Goal: Information Seeking & Learning: Check status

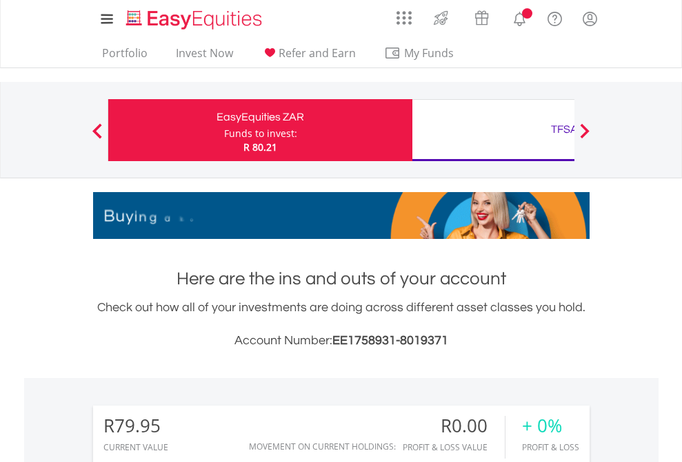
scroll to position [132, 216]
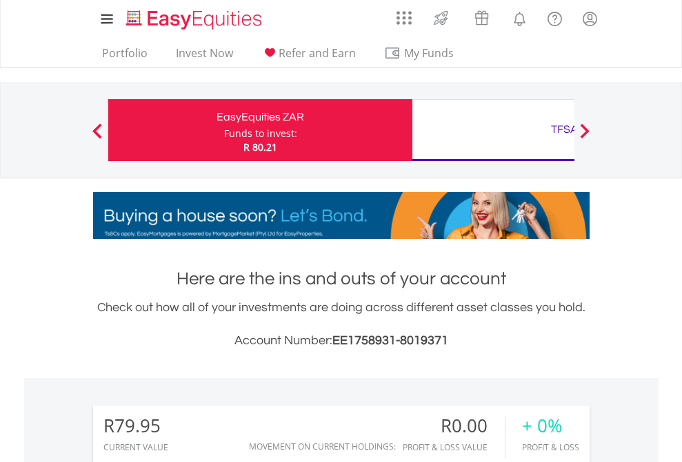
click at [224, 130] on div "Funds to invest:" at bounding box center [260, 134] width 73 height 14
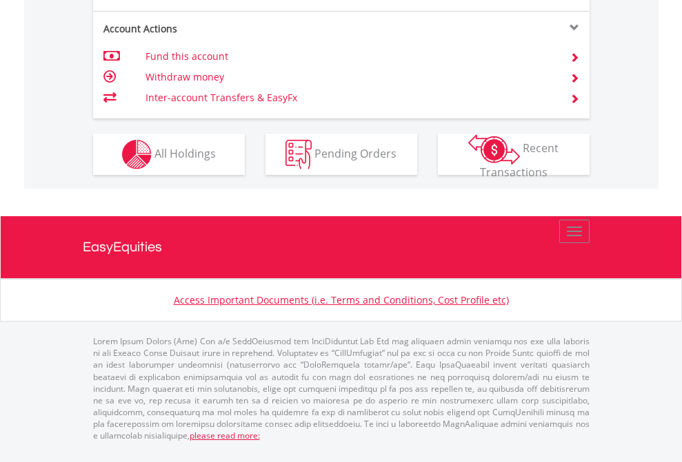
scroll to position [1321, 0]
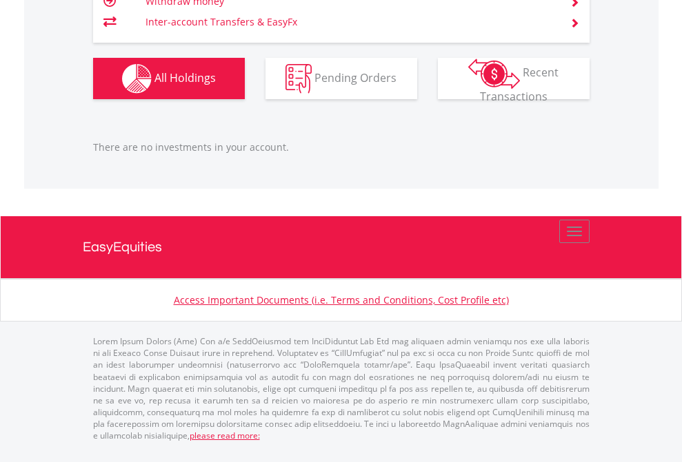
scroll to position [132, 216]
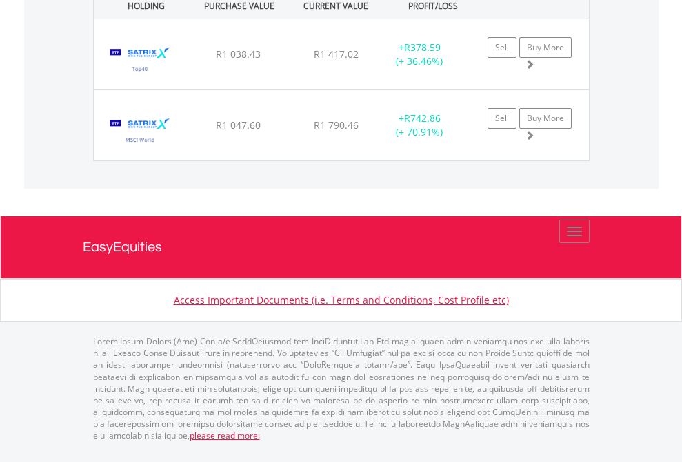
scroll to position [99, 0]
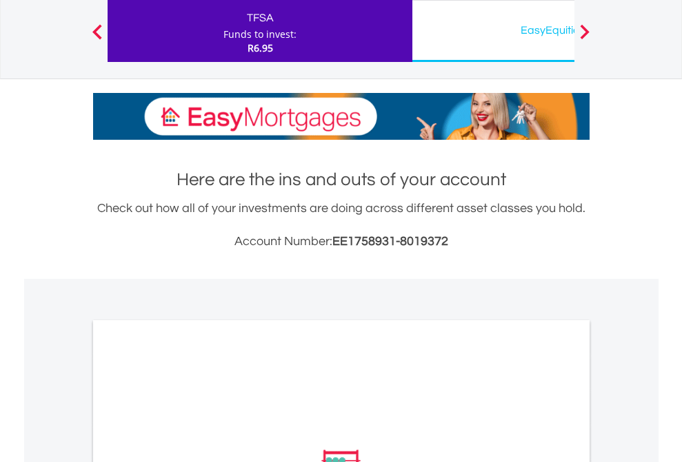
click at [493, 31] on div "EasyEquities USD" at bounding box center [563, 30] width 287 height 19
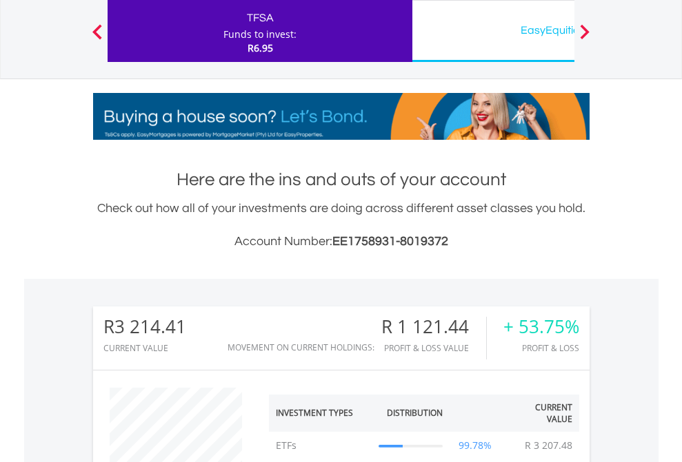
scroll to position [132, 216]
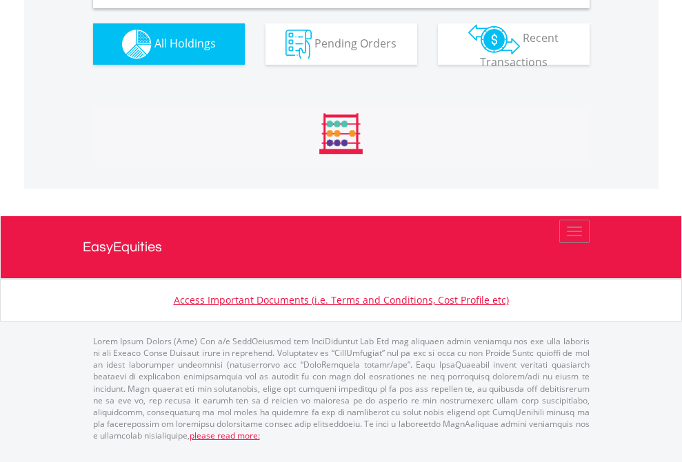
scroll to position [1332, 0]
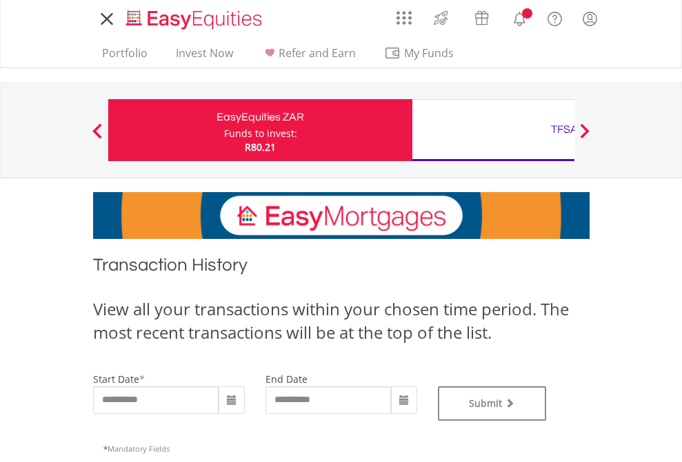
type input "**********"
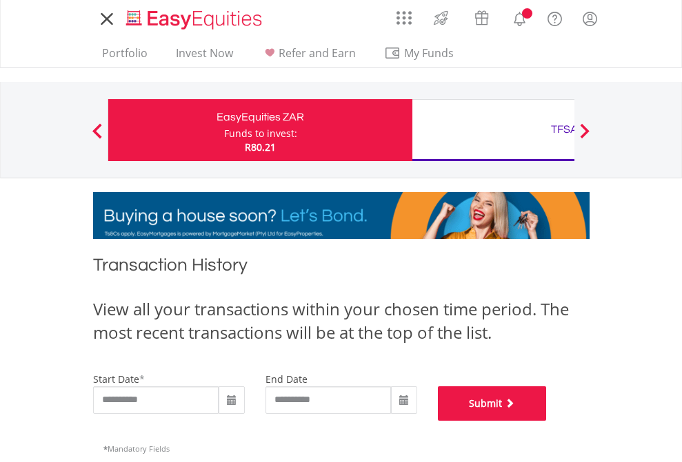
click at [547, 421] on button "Submit" at bounding box center [492, 404] width 109 height 34
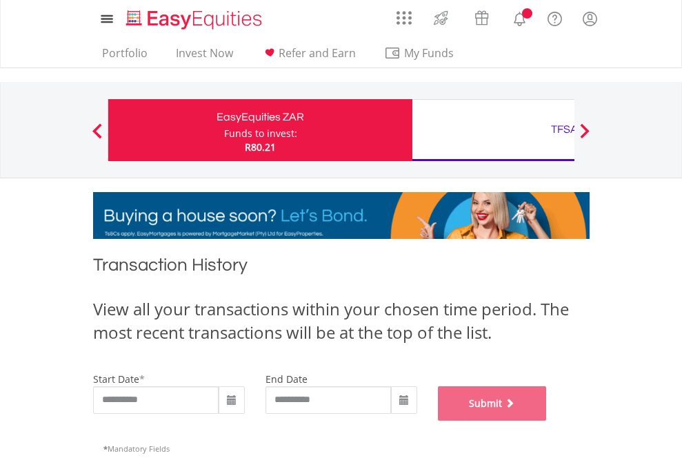
scroll to position [559, 0]
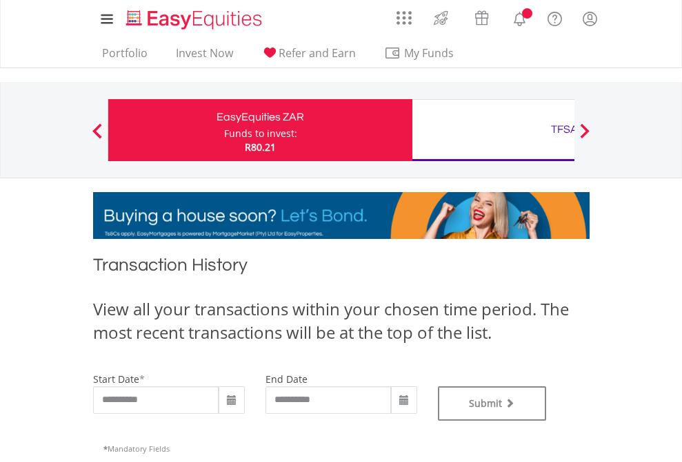
click at [493, 130] on div "TFSA" at bounding box center [563, 129] width 287 height 19
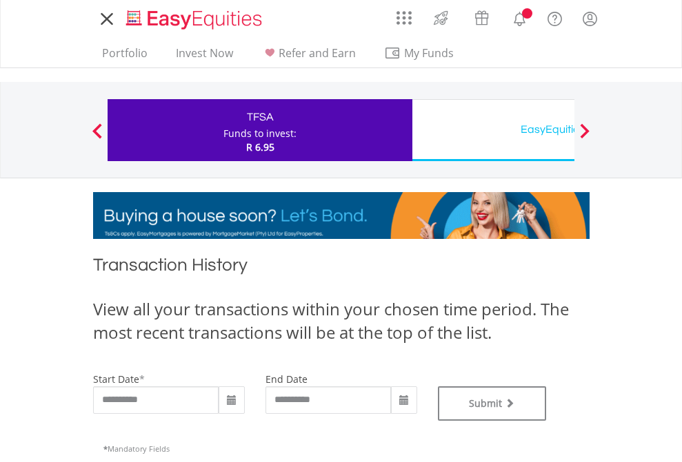
type input "**********"
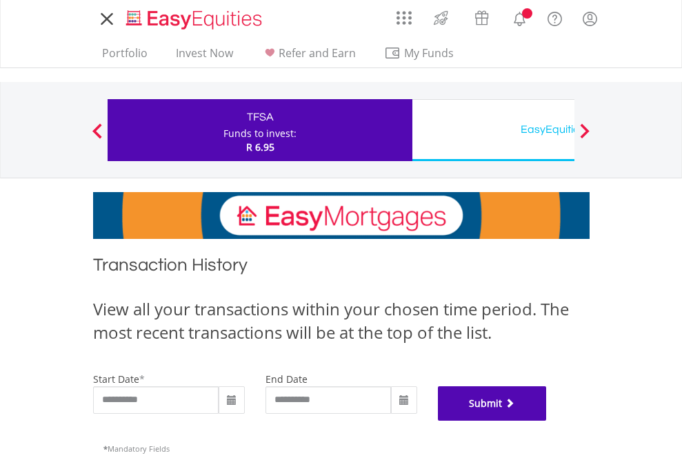
click at [547, 421] on button "Submit" at bounding box center [492, 404] width 109 height 34
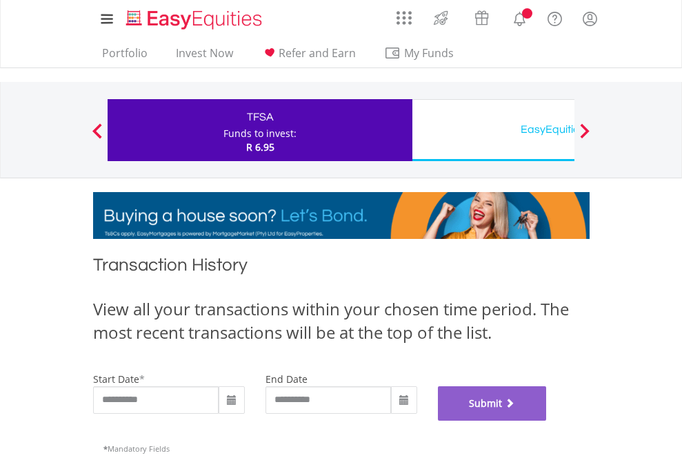
scroll to position [559, 0]
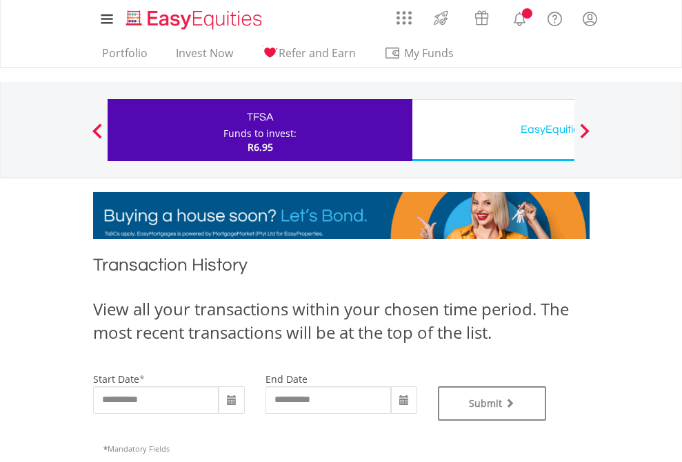
click at [493, 130] on div "EasyEquities USD" at bounding box center [563, 129] width 287 height 19
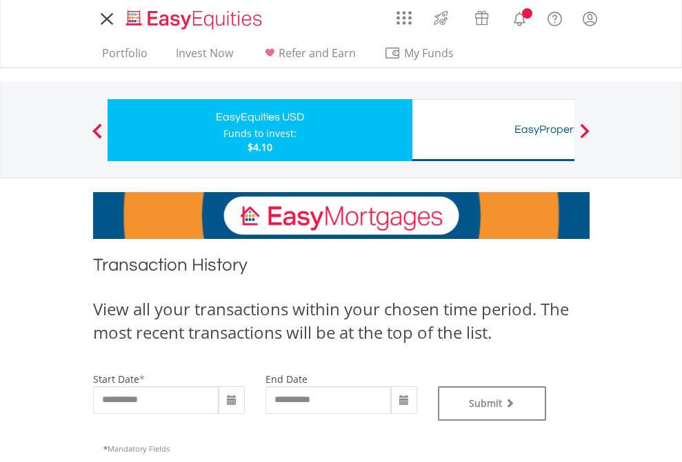
type input "**********"
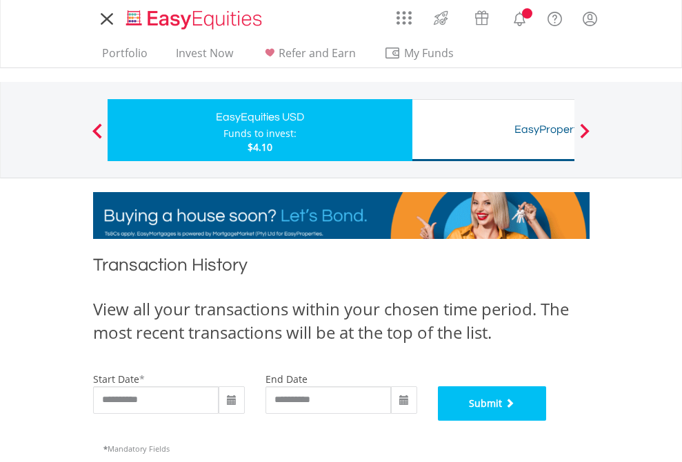
click at [547, 421] on button "Submit" at bounding box center [492, 404] width 109 height 34
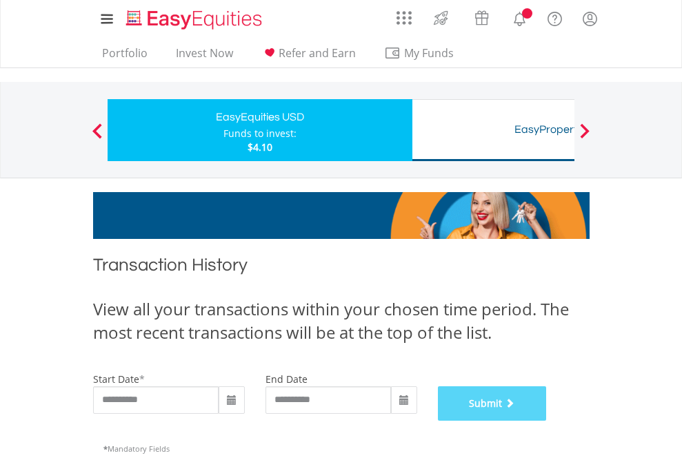
scroll to position [559, 0]
